Goal: Navigation & Orientation: Find specific page/section

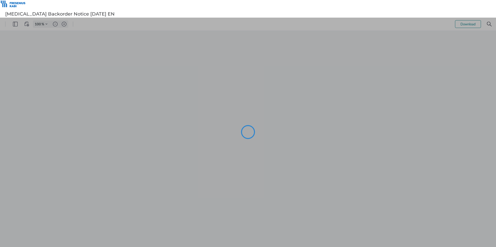
type input "105"
